Goal: Information Seeking & Learning: Learn about a topic

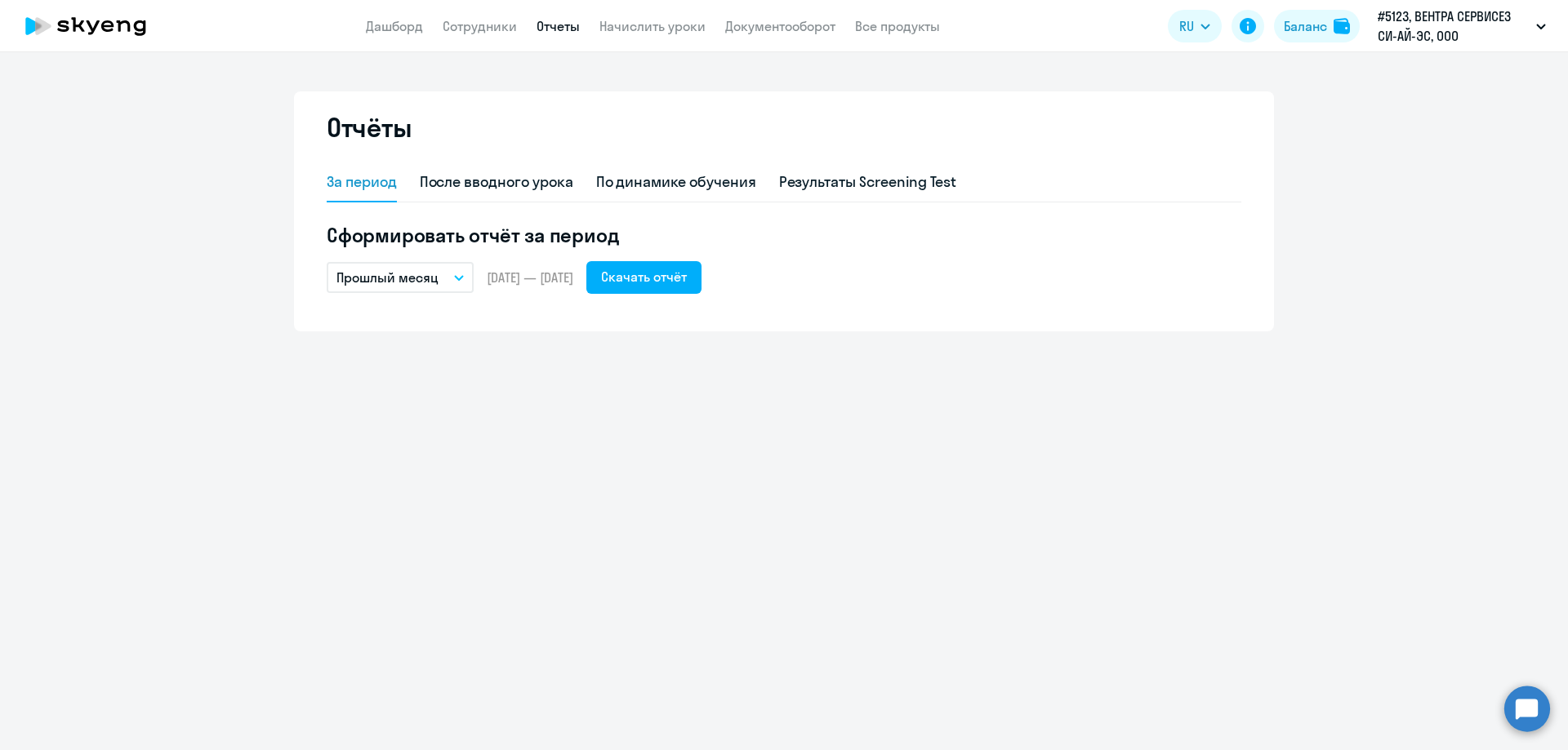
click at [541, 278] on span "[DATE] — [DATE]" at bounding box center [529, 278] width 86 height 18
click at [346, 273] on p "Прошлый месяц" at bounding box center [387, 278] width 102 height 20
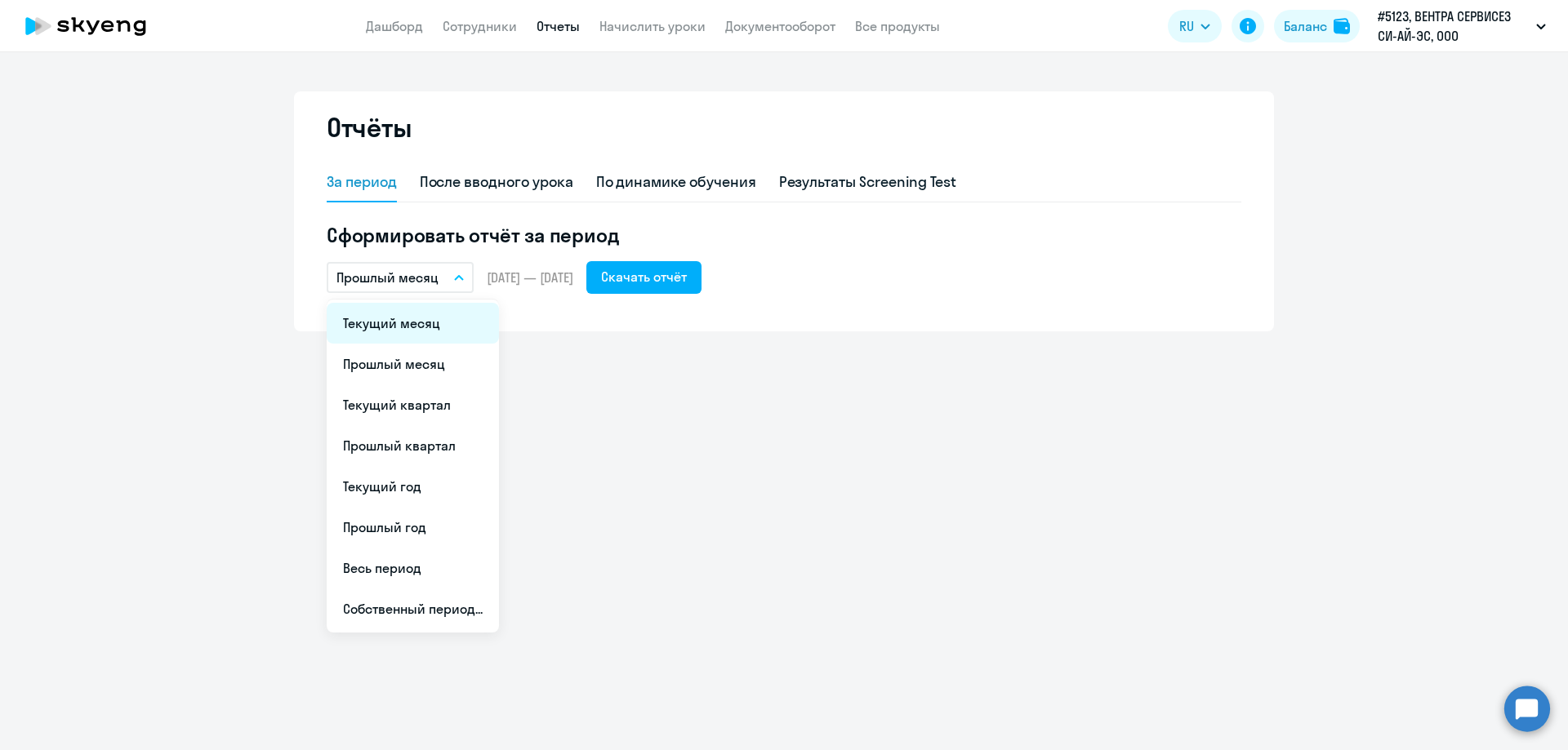
click at [370, 315] on li "Текущий месяц" at bounding box center [413, 323] width 173 height 41
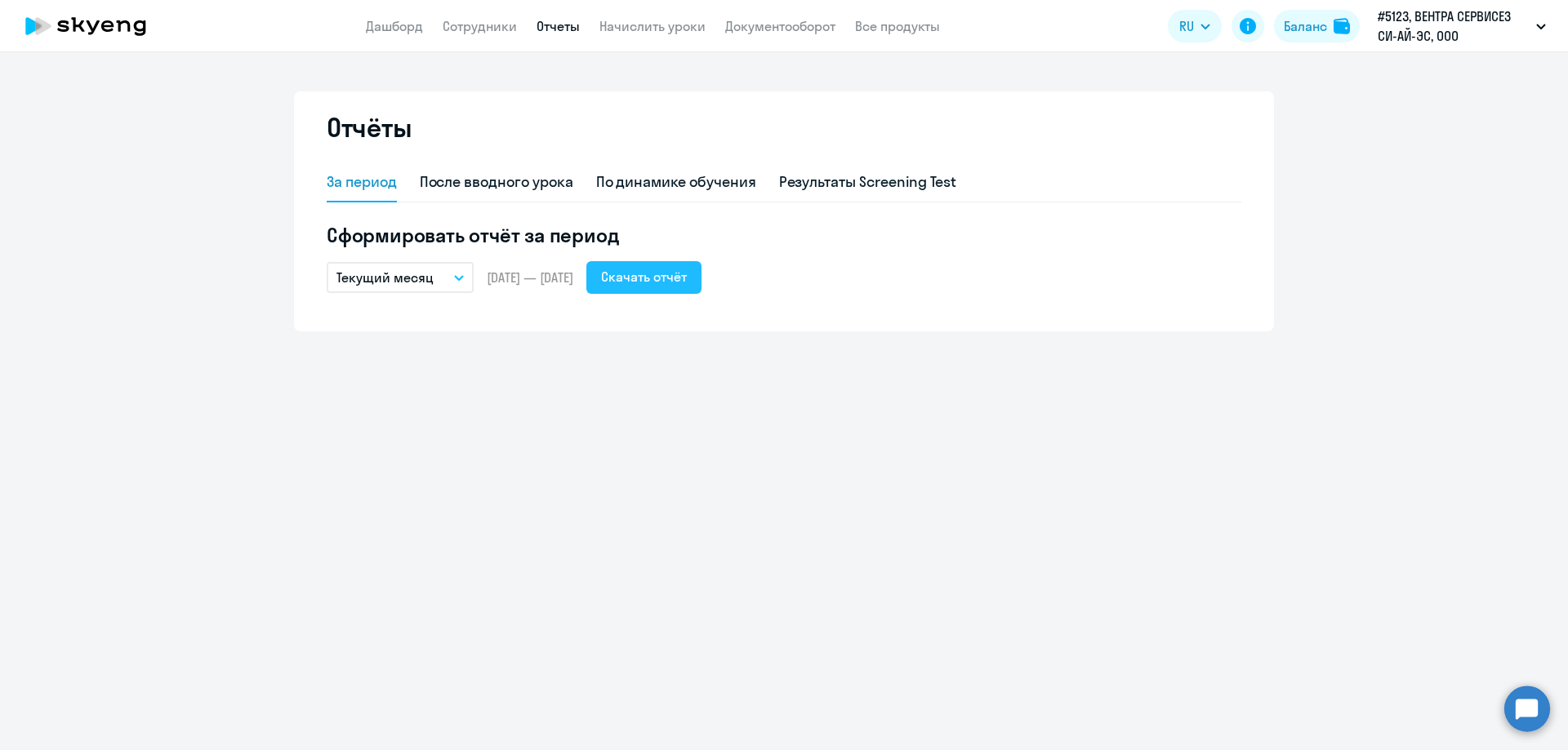
click at [687, 281] on div "Скачать отчёт" at bounding box center [643, 277] width 85 height 20
click at [480, 25] on link "Сотрудники" at bounding box center [480, 26] width 75 height 16
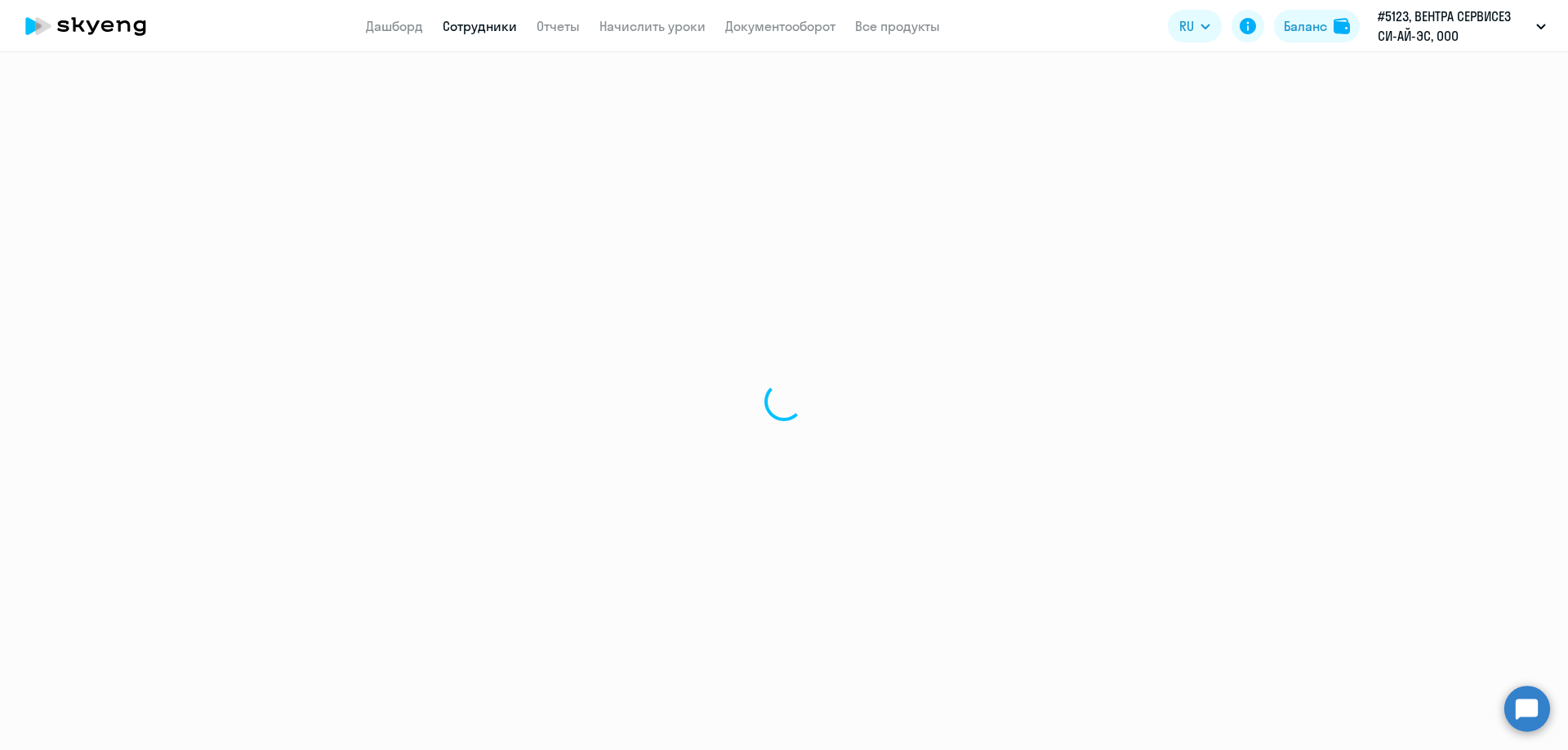
select select "30"
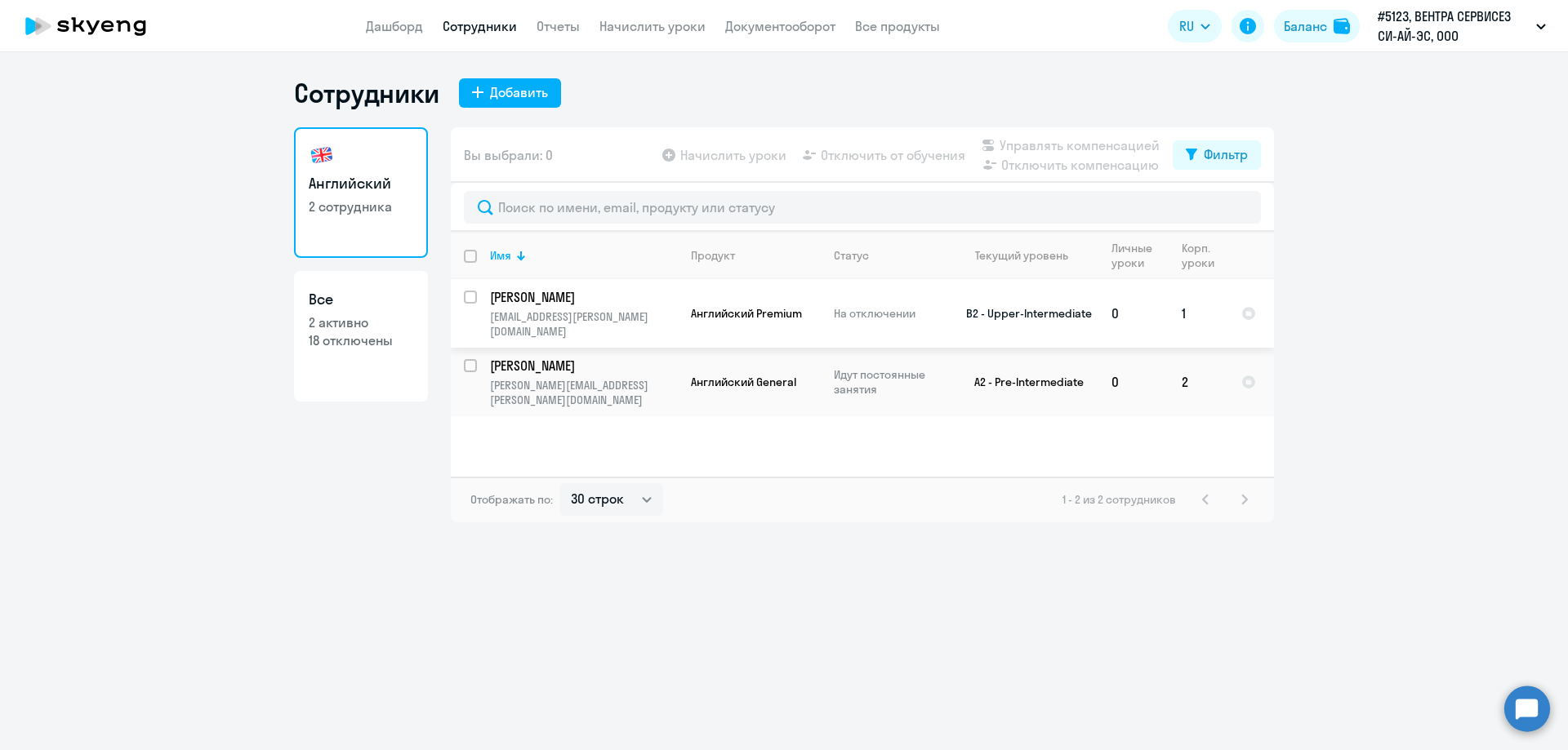
click at [543, 299] on p "[PERSON_NAME]" at bounding box center [582, 297] width 184 height 18
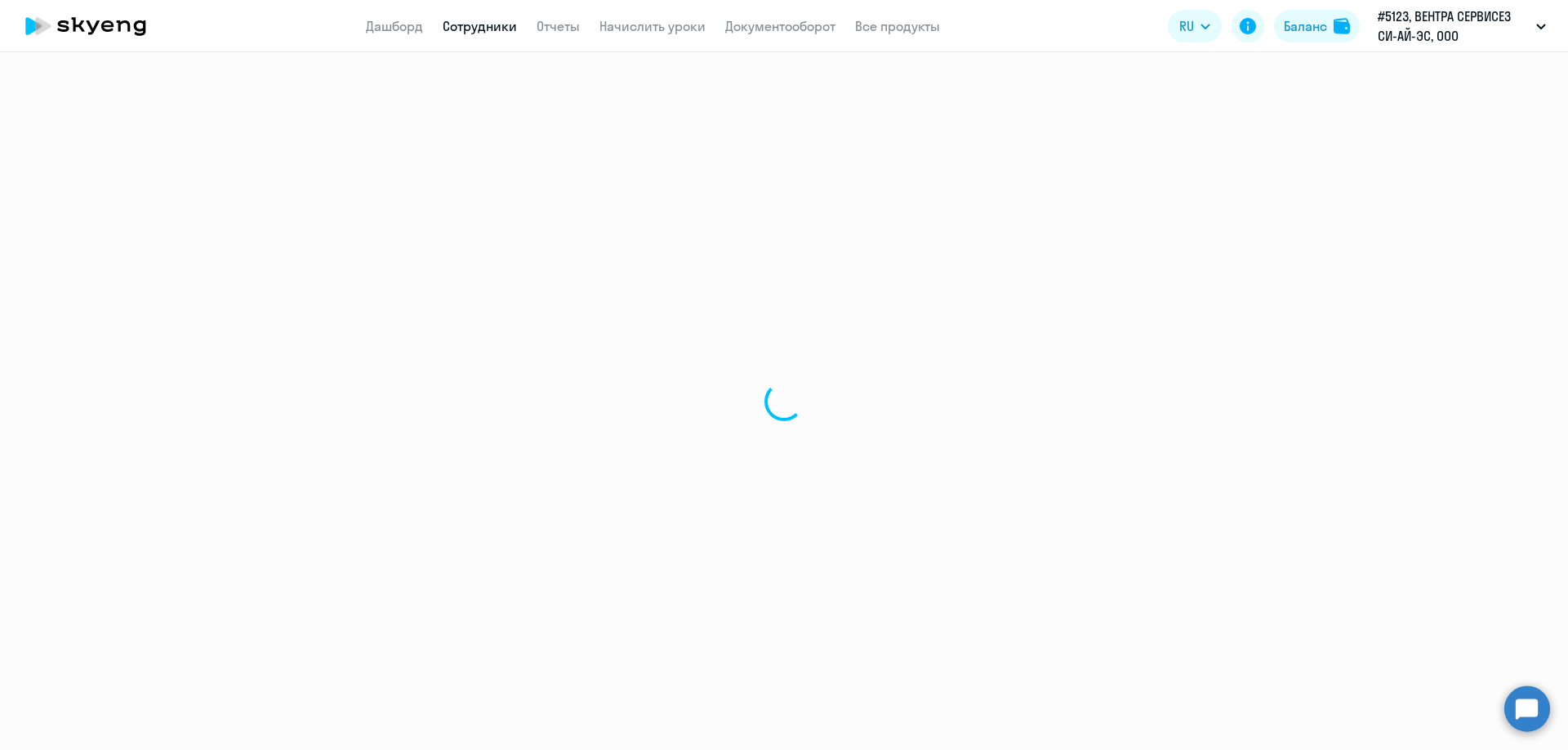
select select "english"
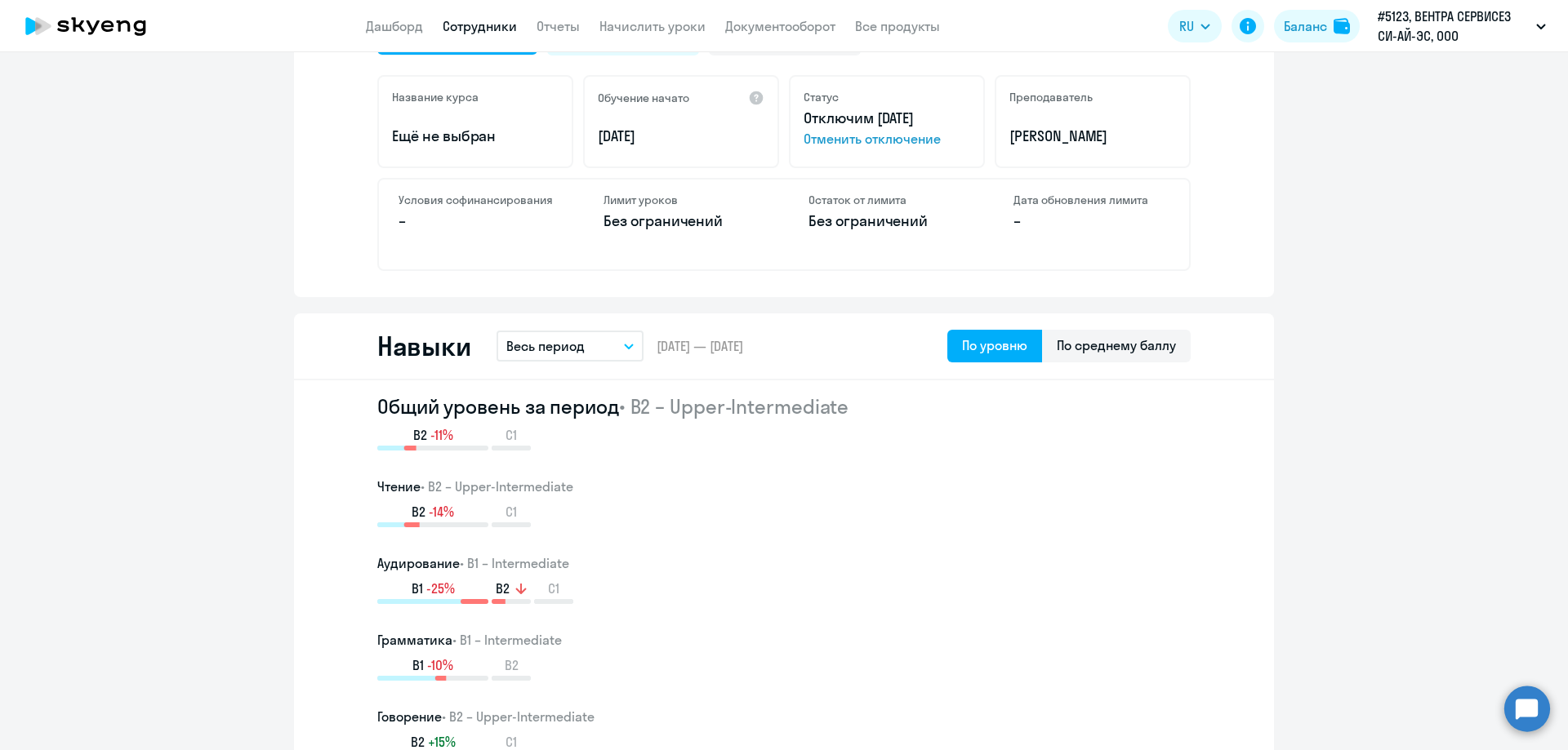
scroll to position [653, 0]
click at [537, 351] on p "Весь период" at bounding box center [546, 344] width 78 height 20
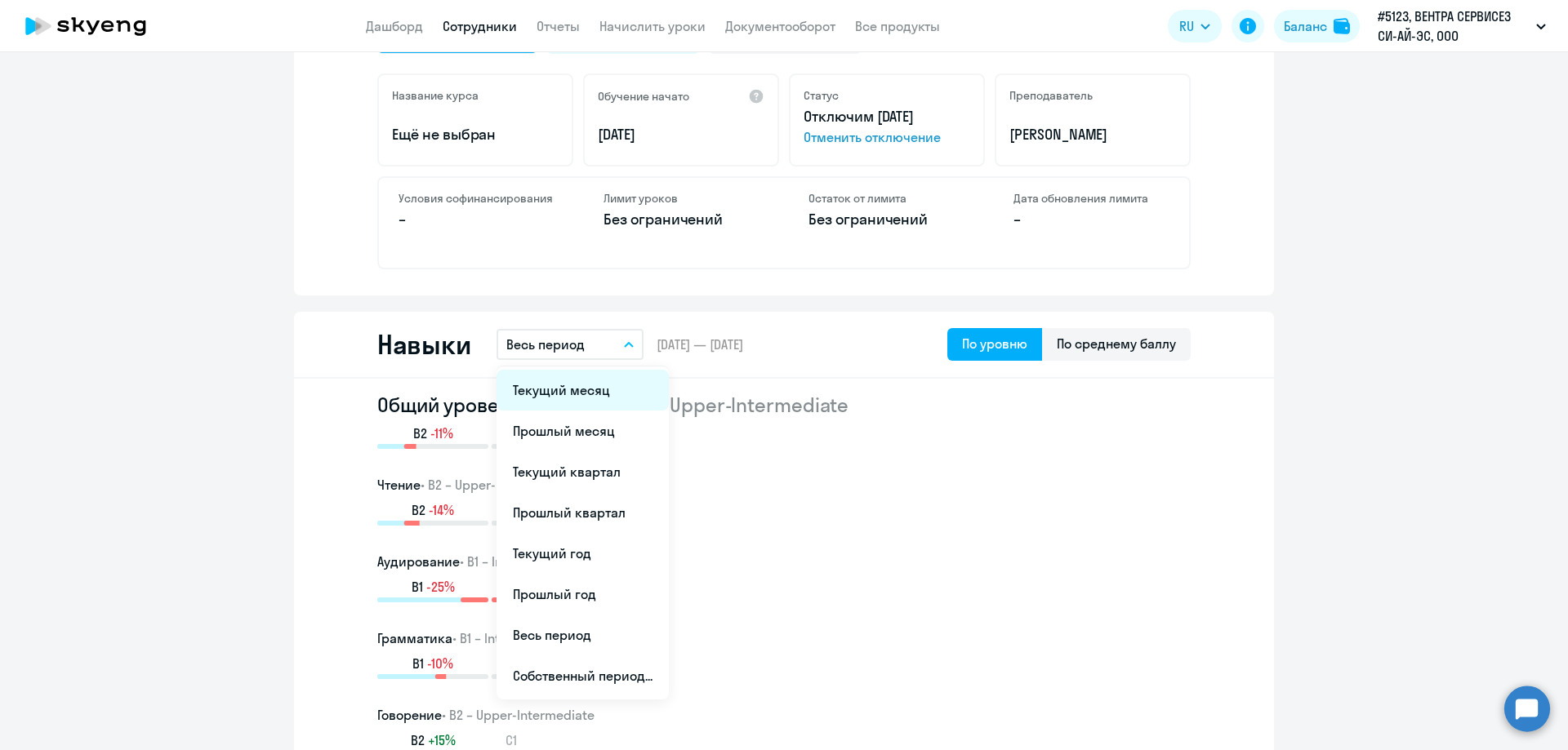
click at [541, 393] on li "Текущий месяц" at bounding box center [583, 391] width 173 height 41
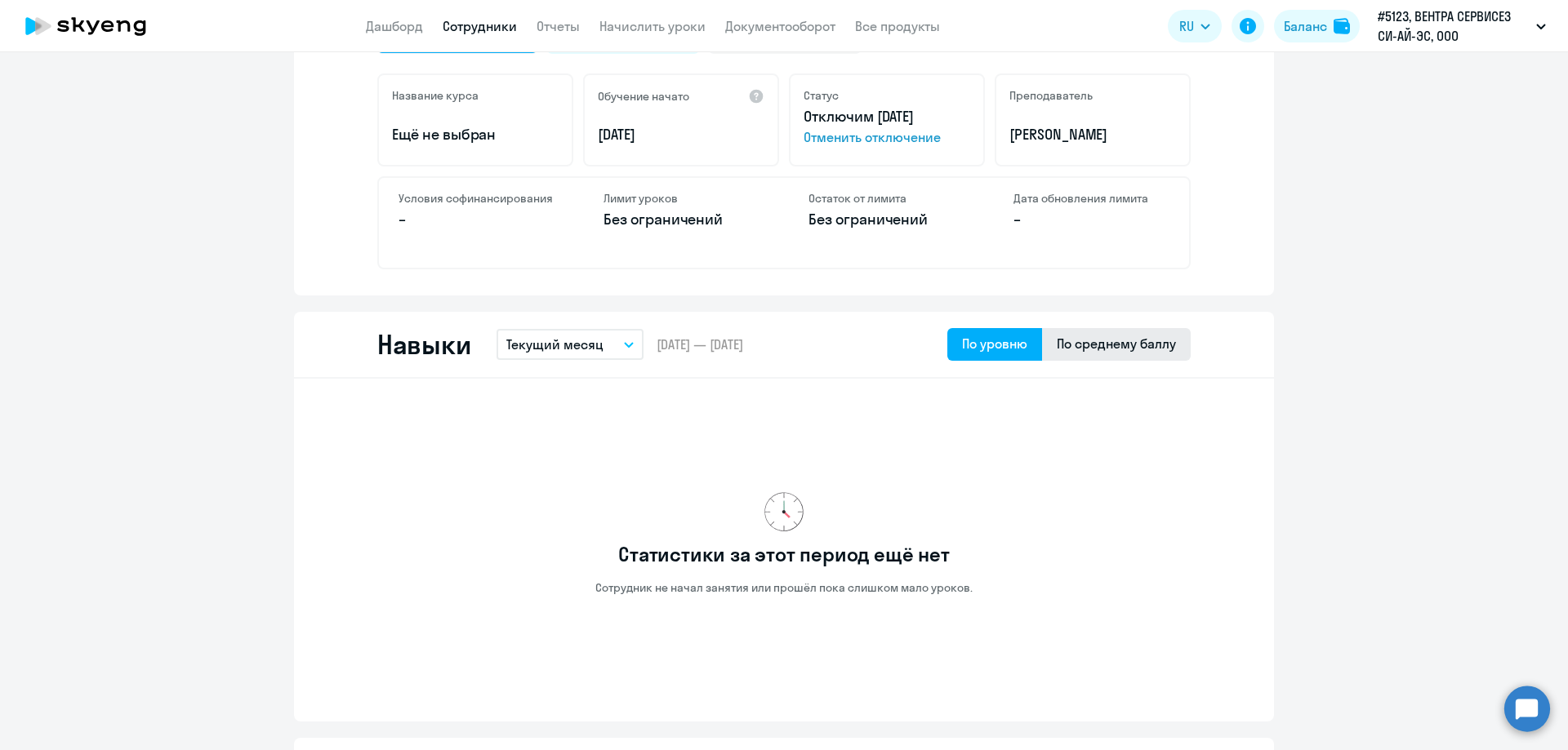
click at [1069, 334] on div "По среднему баллу" at bounding box center [1116, 343] width 119 height 20
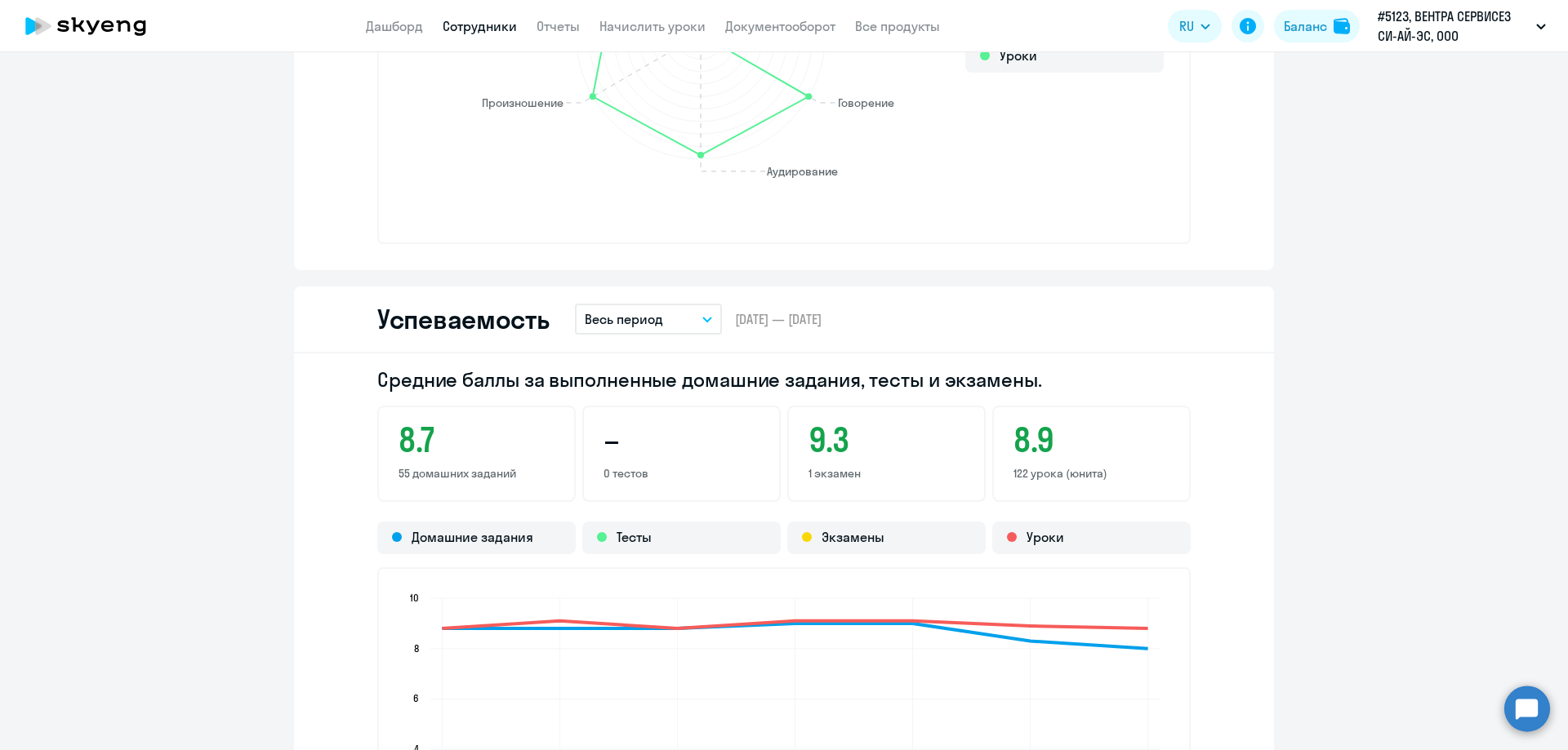
scroll to position [1388, 0]
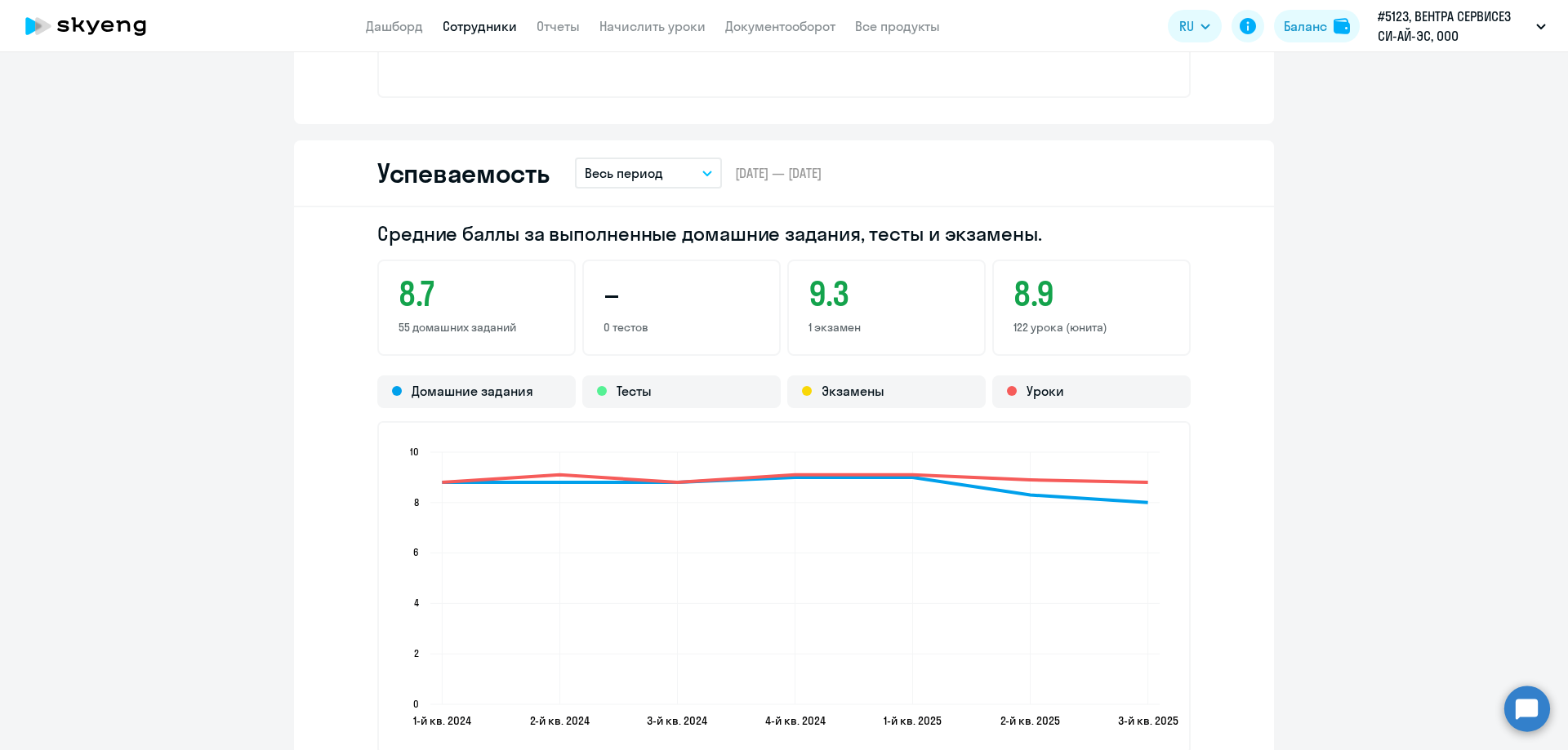
click at [645, 178] on p "Весь период" at bounding box center [624, 173] width 78 height 20
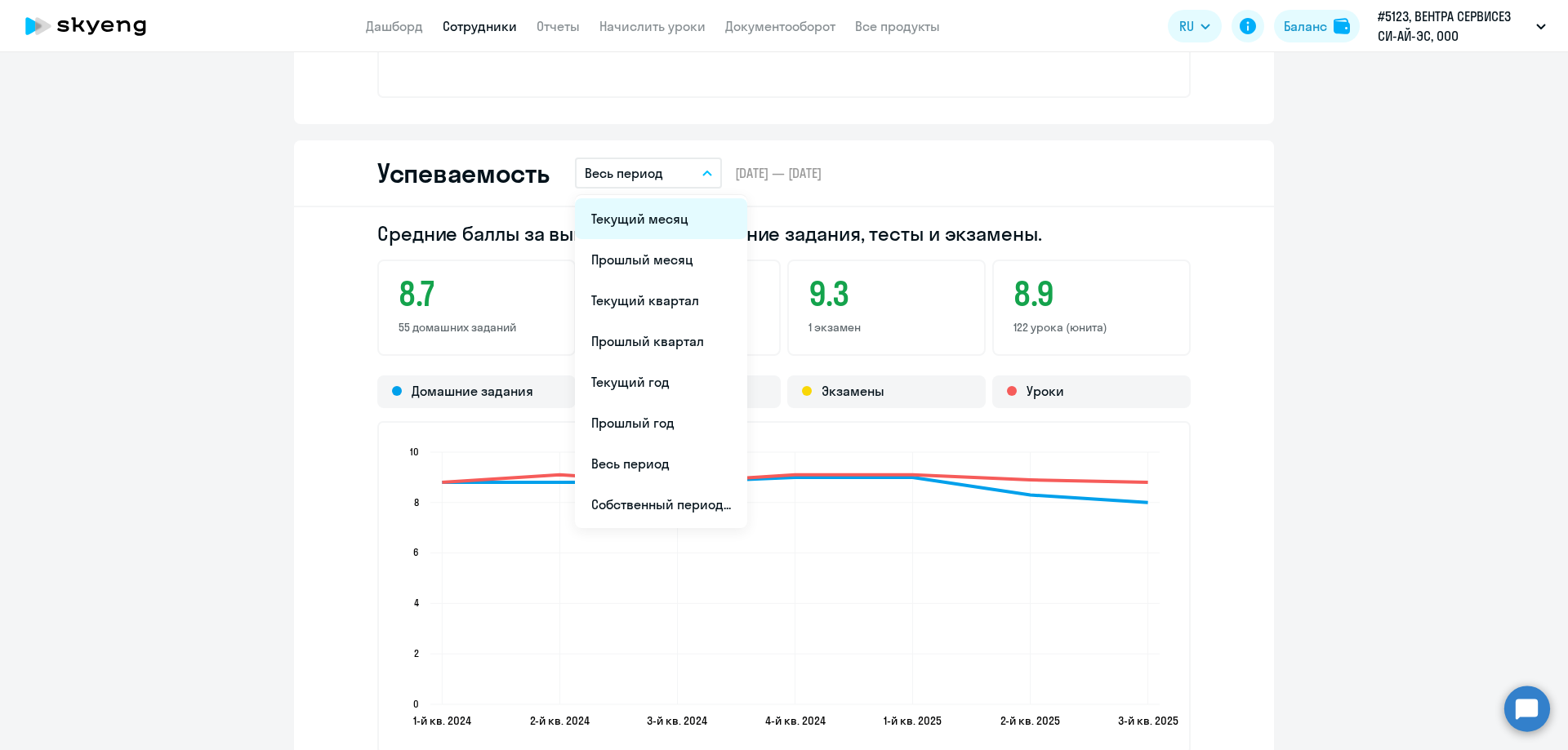
click at [630, 218] on li "Текущий месяц" at bounding box center [661, 219] width 173 height 41
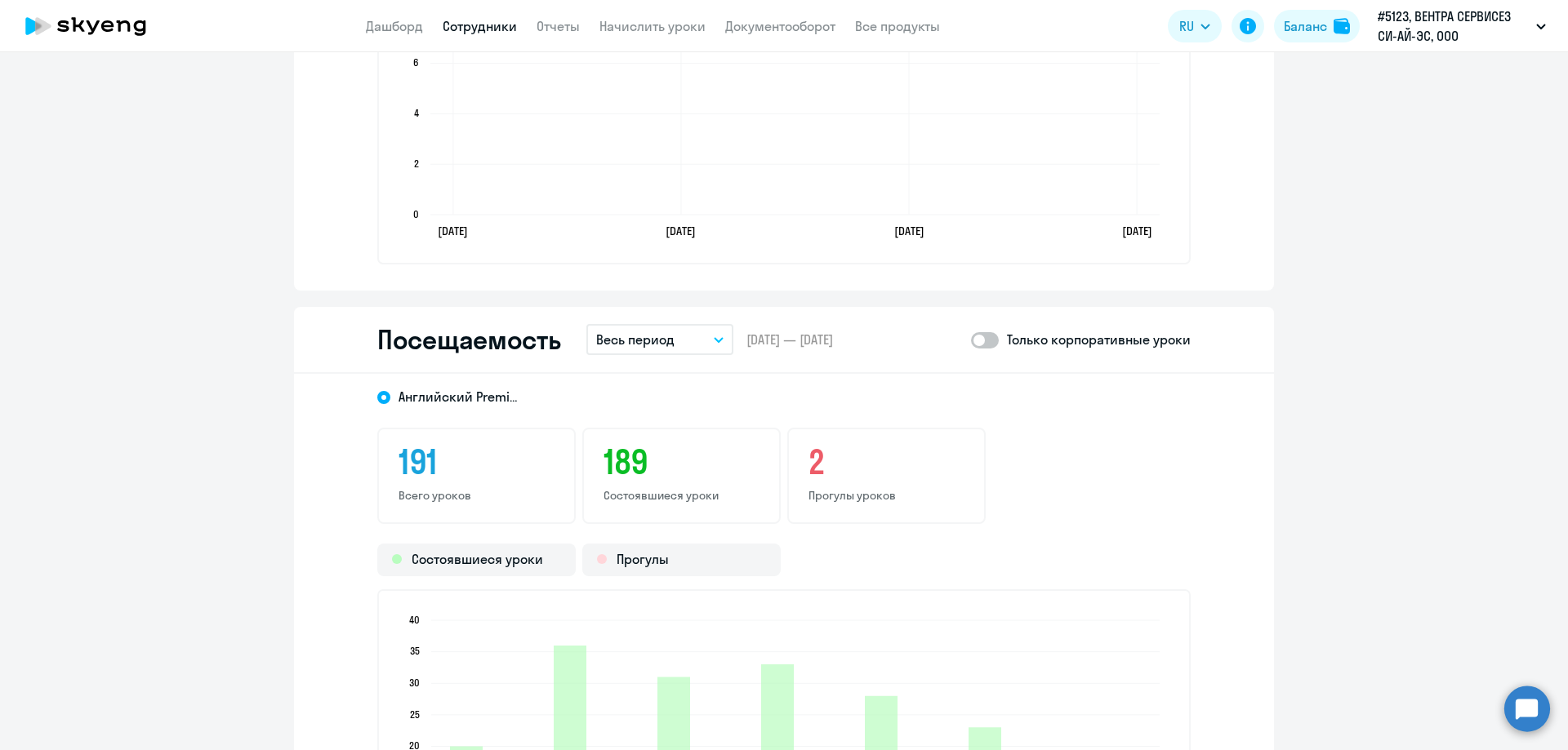
scroll to position [1959, 0]
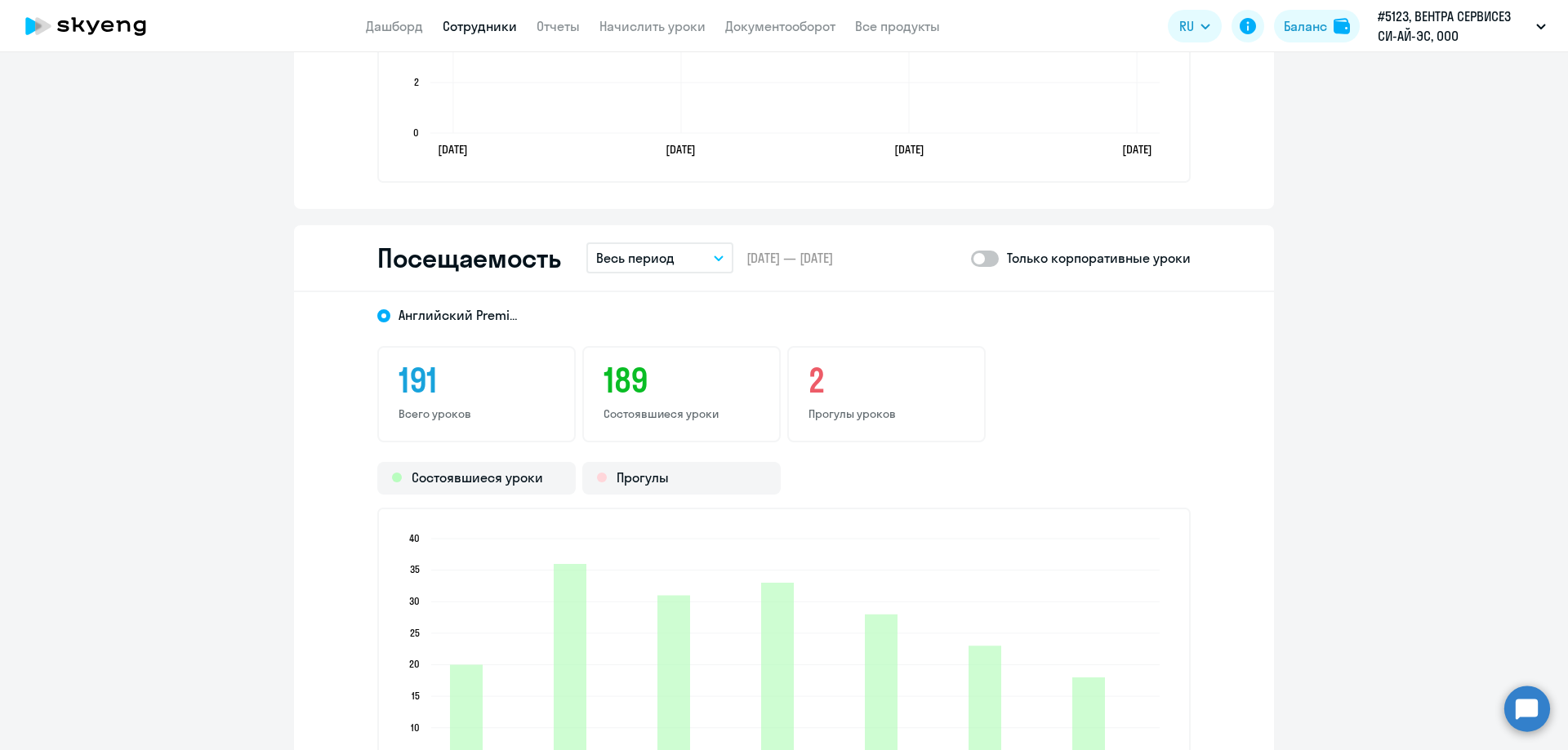
click at [650, 254] on p "Весь период" at bounding box center [635, 258] width 78 height 20
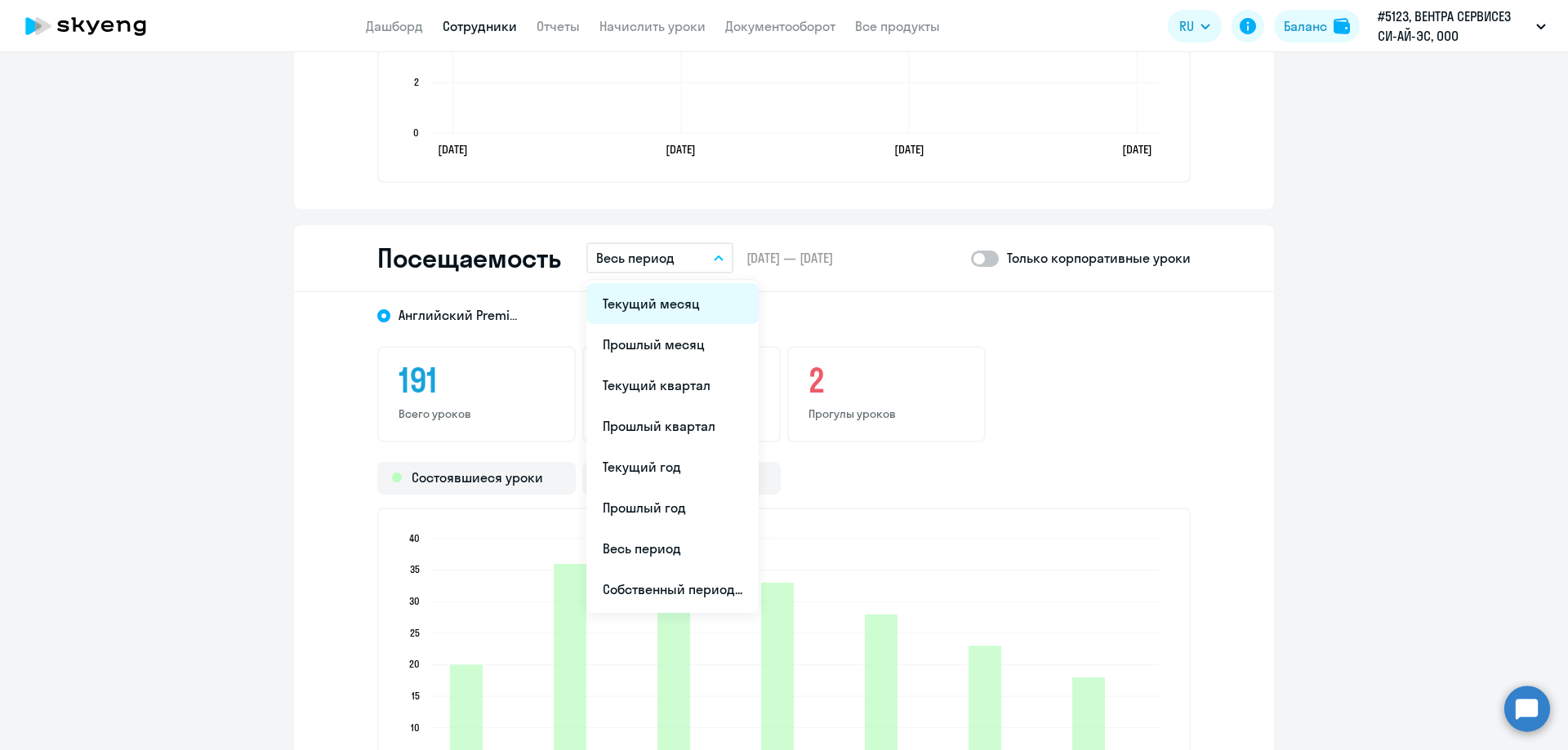
click at [628, 306] on li "Текущий месяц" at bounding box center [673, 303] width 173 height 41
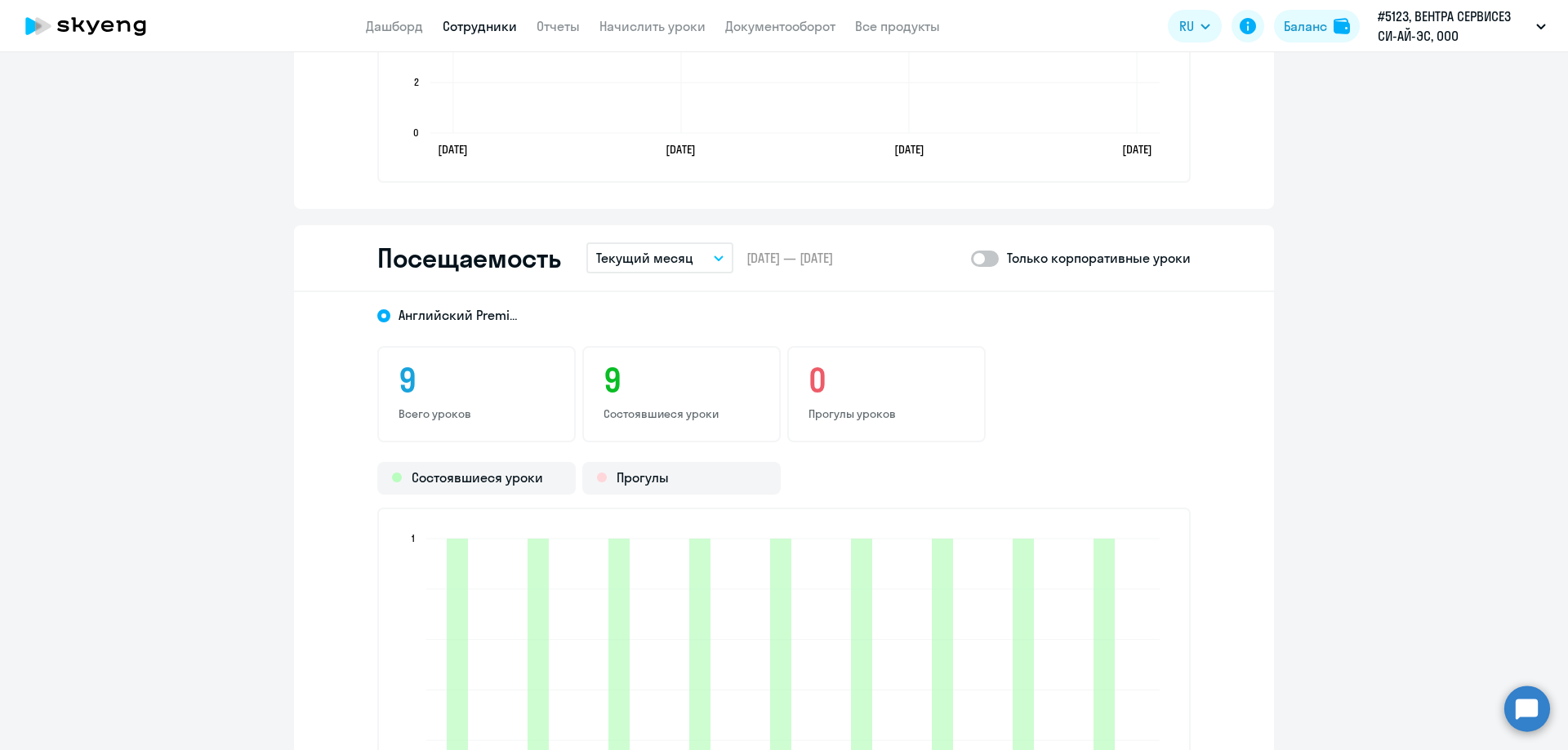
click at [990, 261] on span at bounding box center [984, 259] width 28 height 16
click at [971, 259] on input "checkbox" at bounding box center [970, 258] width 1 height 1
checkbox input "true"
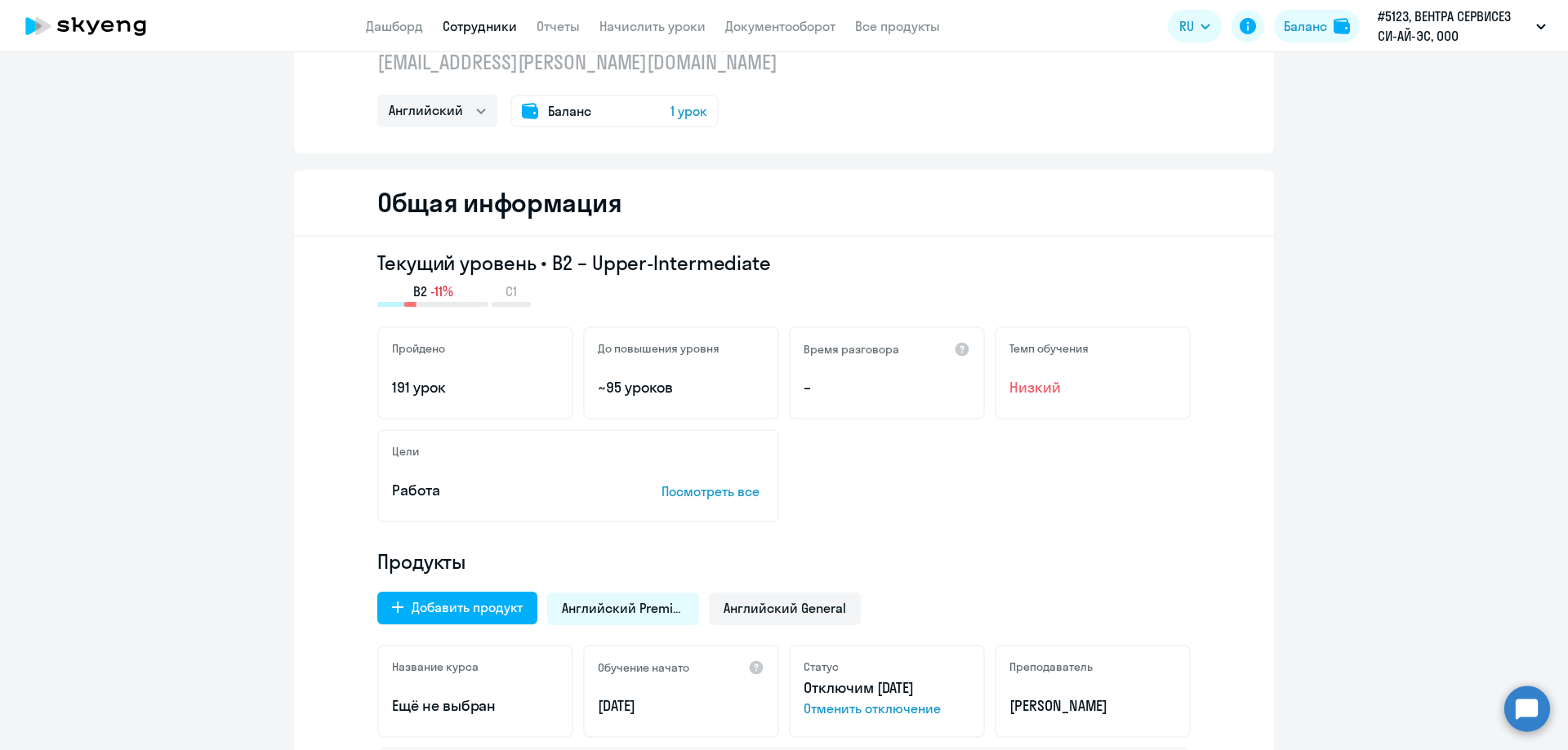
scroll to position [0, 0]
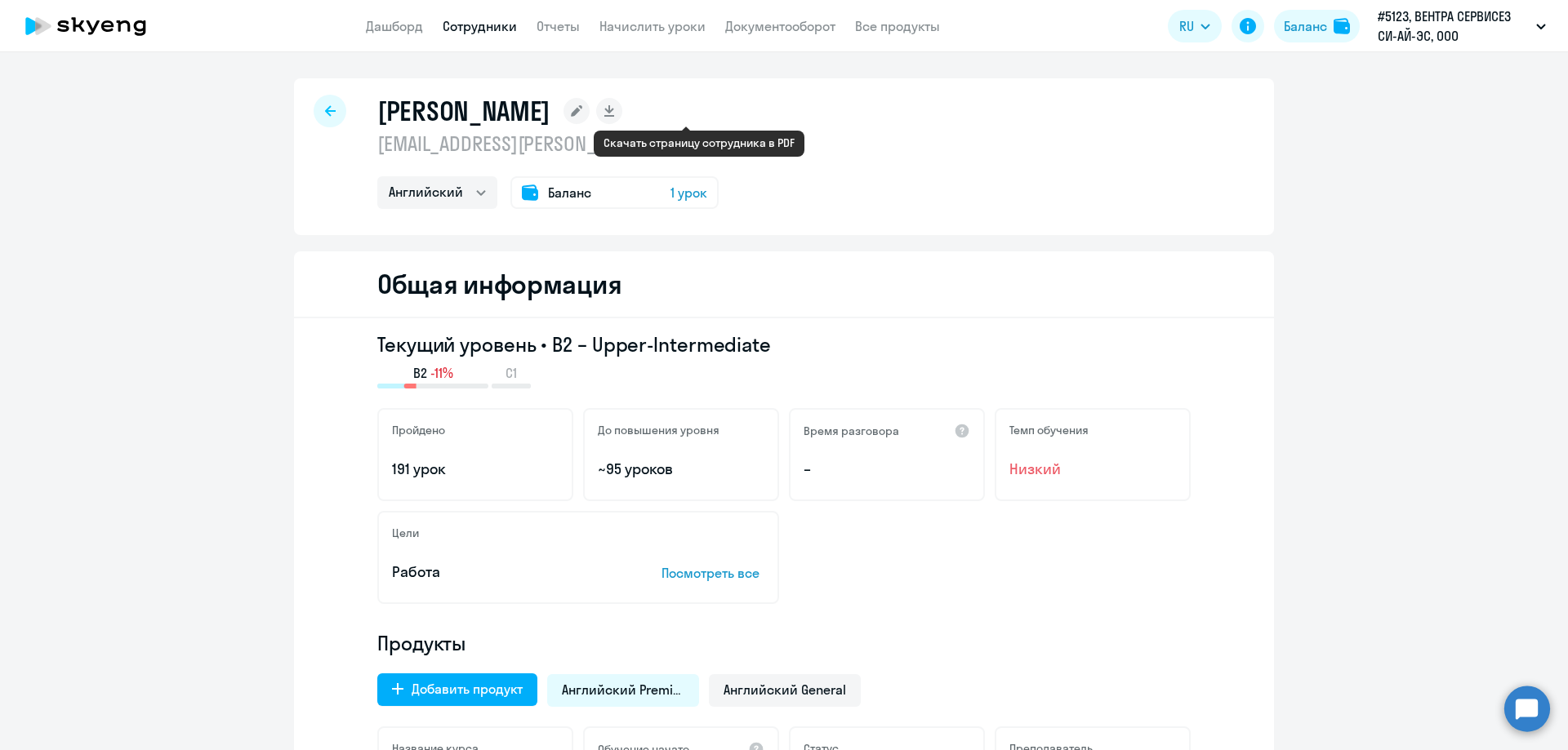
click at [613, 109] on icon at bounding box center [609, 109] width 9 height 8
